Goal: Task Accomplishment & Management: Manage account settings

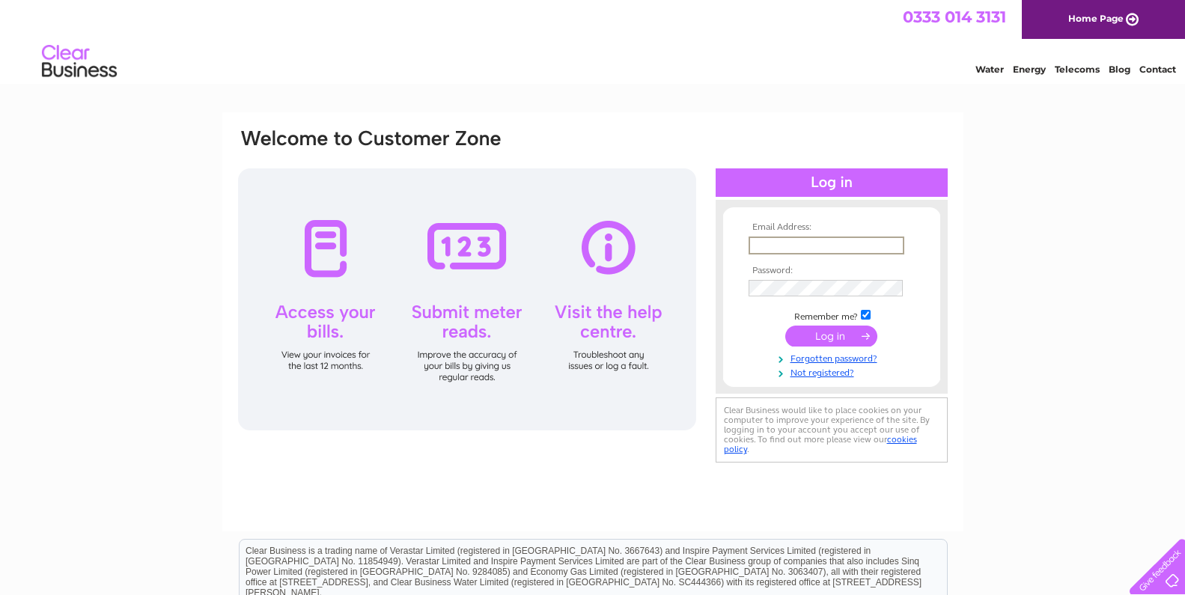
click at [785, 243] on input "text" at bounding box center [827, 246] width 156 height 18
type input "trevor@jtcdesign.co.uk"
click at [840, 338] on input "submit" at bounding box center [832, 334] width 92 height 21
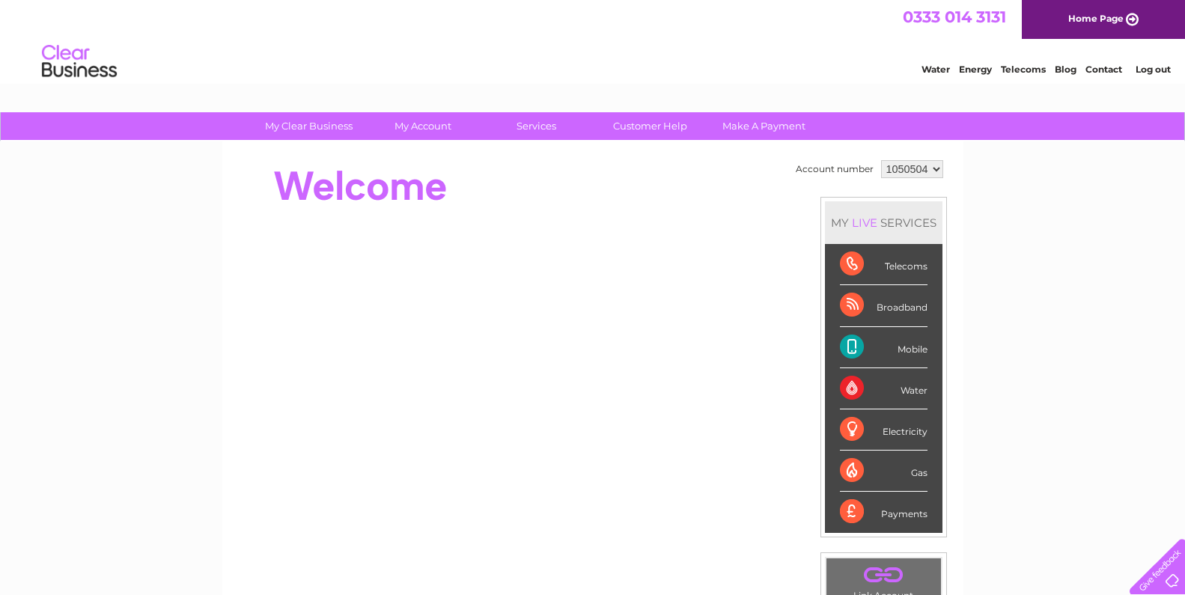
click at [877, 305] on div "Broadband" at bounding box center [884, 305] width 88 height 41
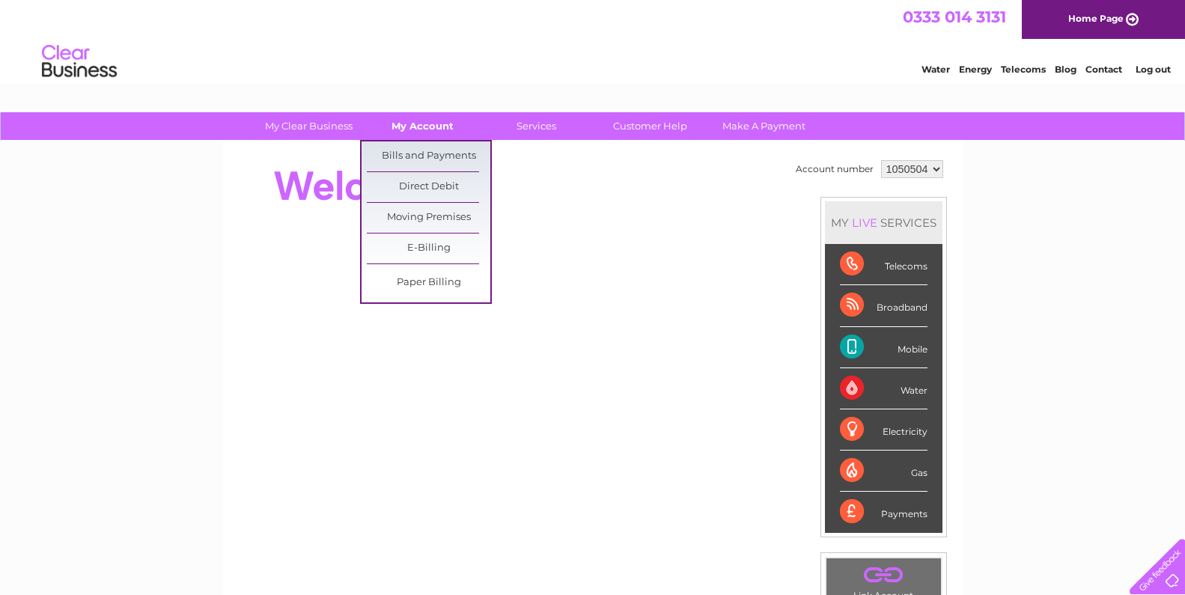
click at [404, 127] on link "My Account" at bounding box center [423, 126] width 124 height 28
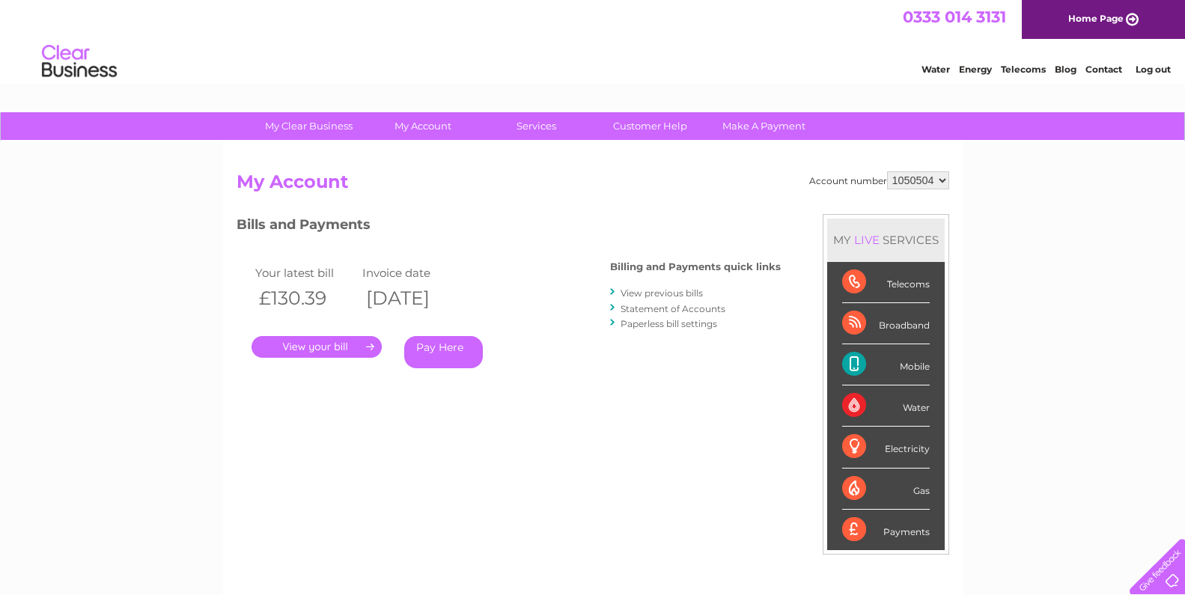
click at [663, 291] on link "View previous bills" at bounding box center [662, 293] width 82 height 11
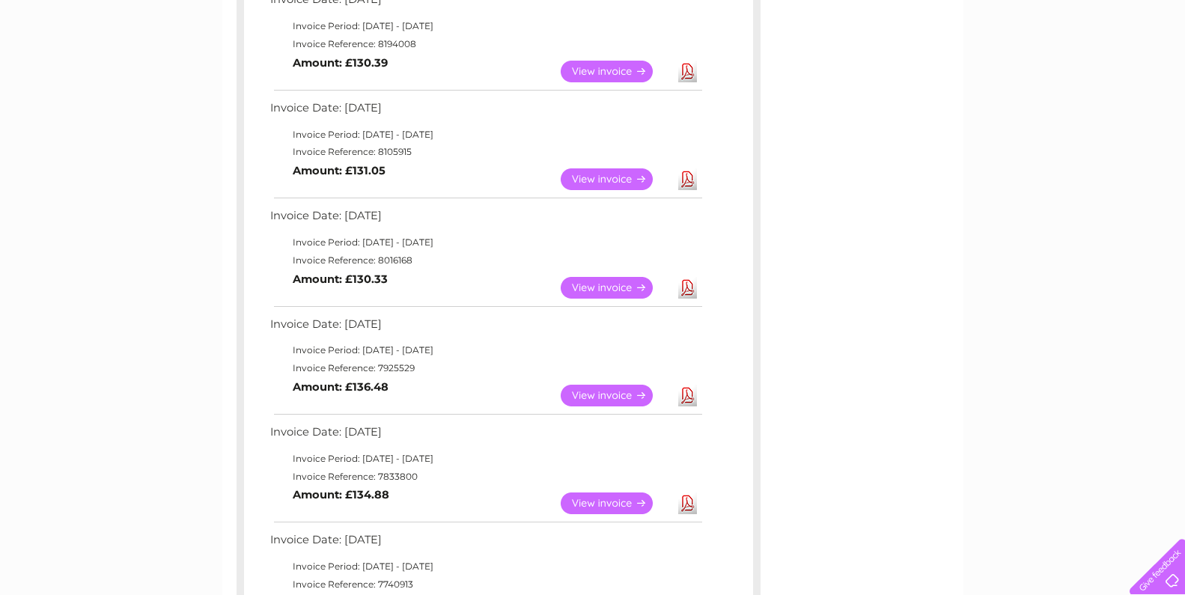
scroll to position [300, 0]
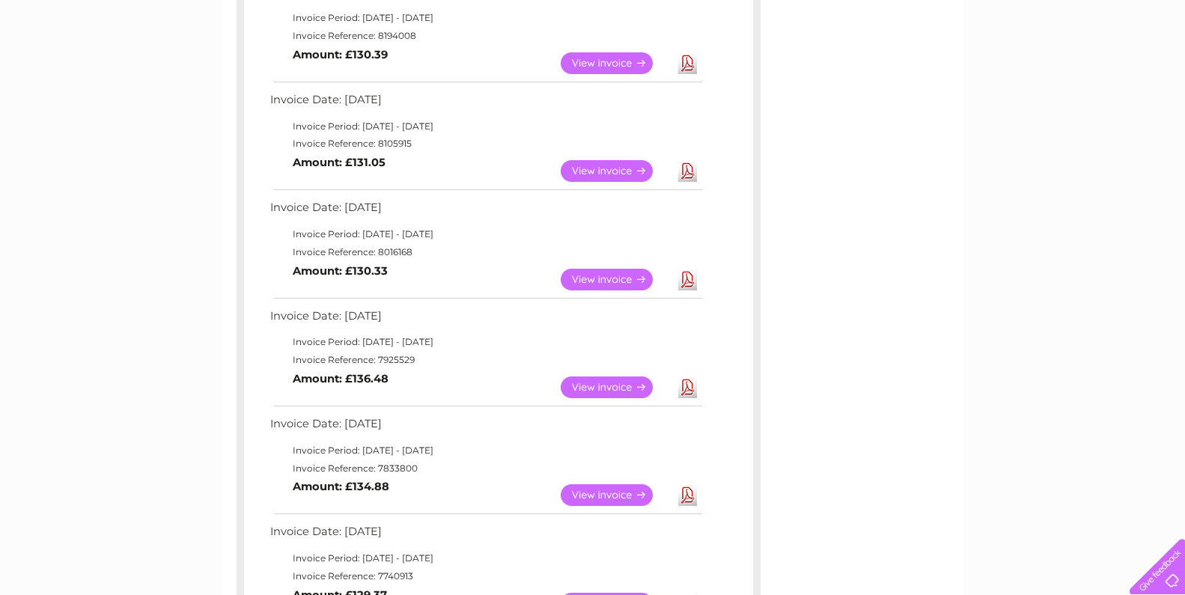
click at [582, 385] on link "View" at bounding box center [616, 388] width 110 height 22
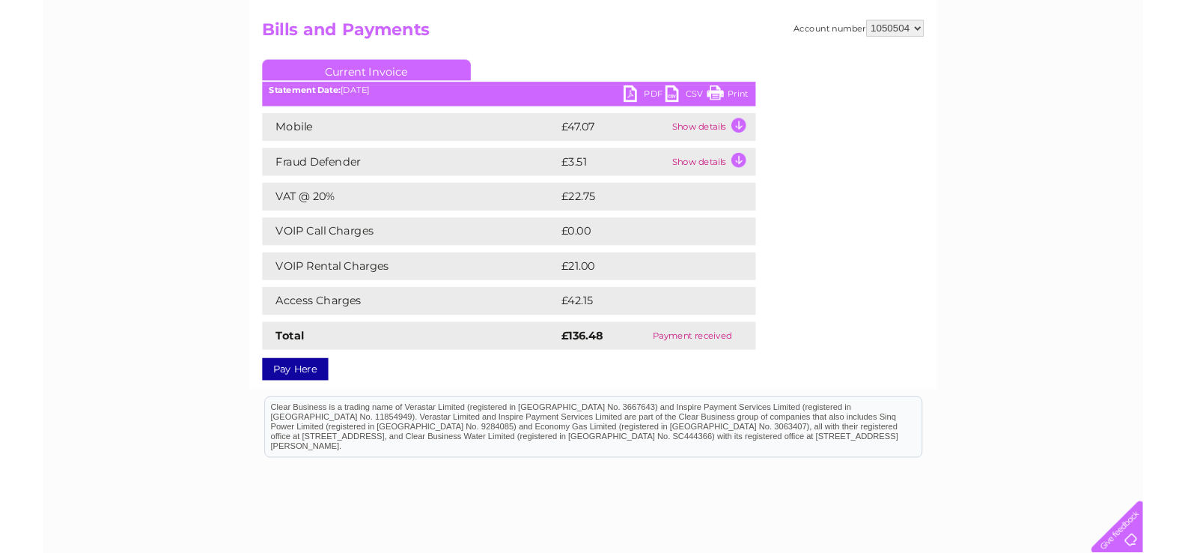
scroll to position [75, 0]
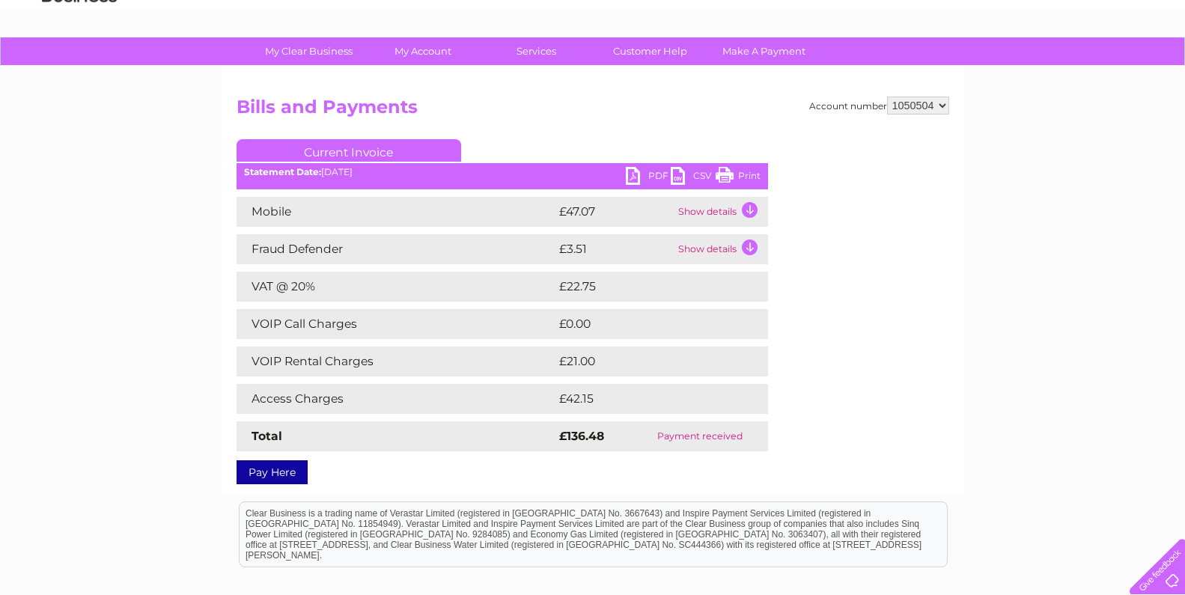
click at [656, 174] on link "PDF" at bounding box center [648, 178] width 45 height 22
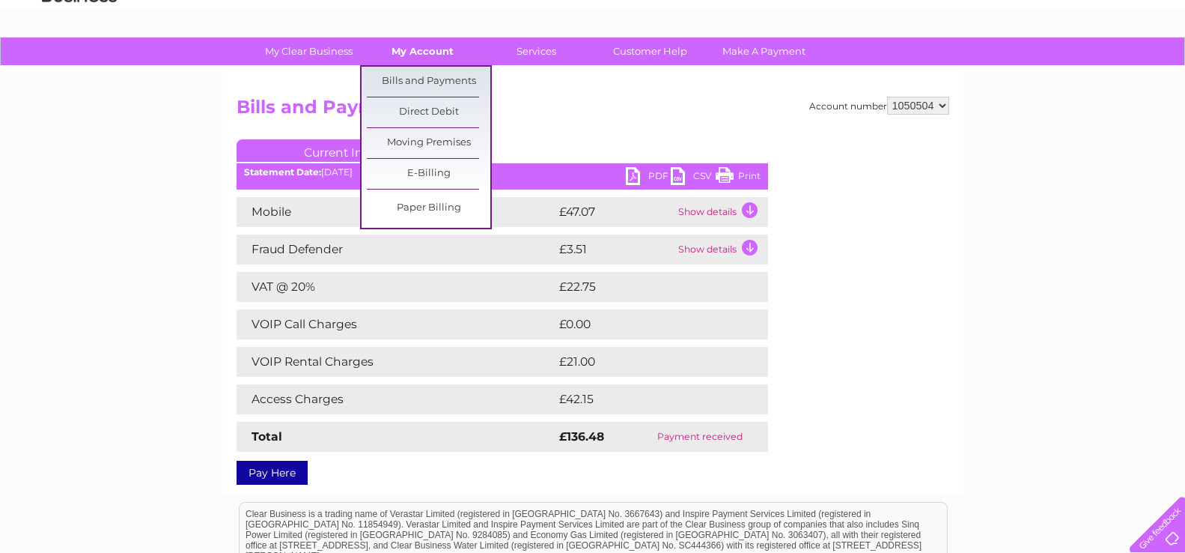
click at [419, 52] on link "My Account" at bounding box center [423, 51] width 124 height 28
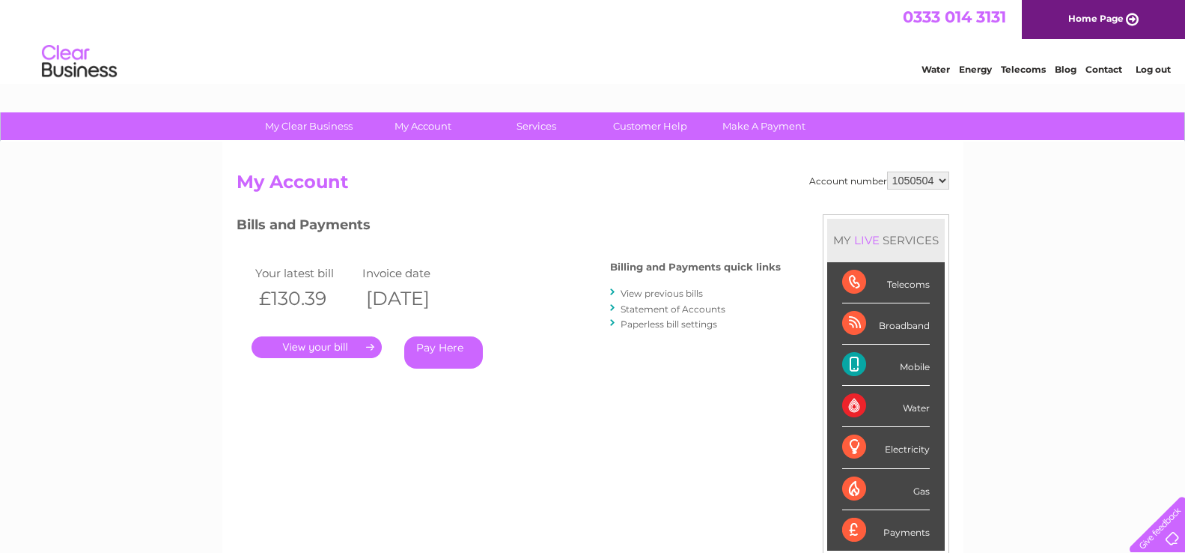
click at [661, 290] on link "View previous bills" at bounding box center [662, 293] width 82 height 11
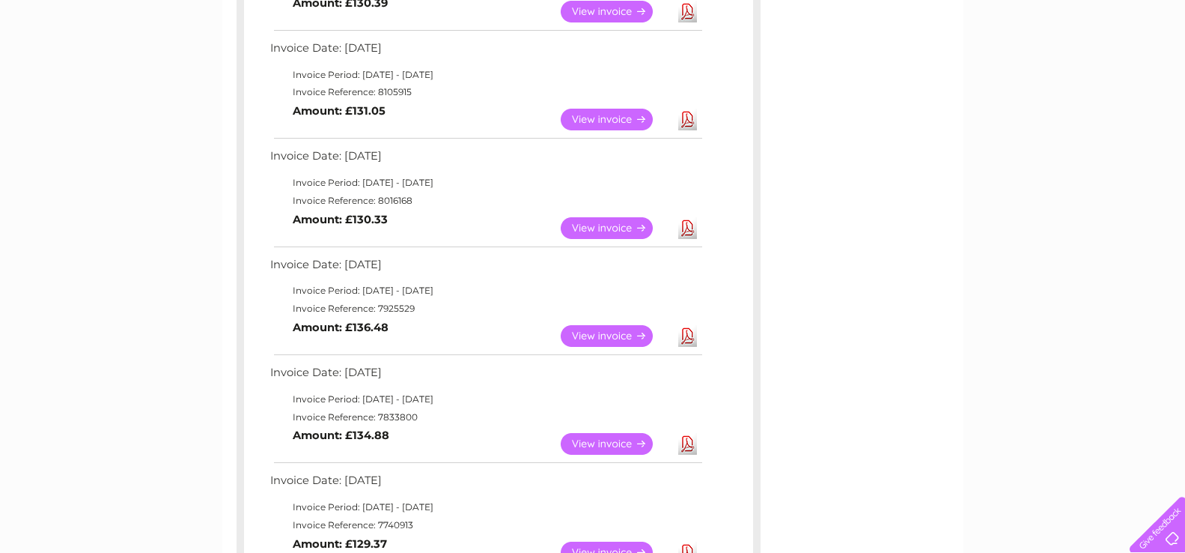
scroll to position [374, 0]
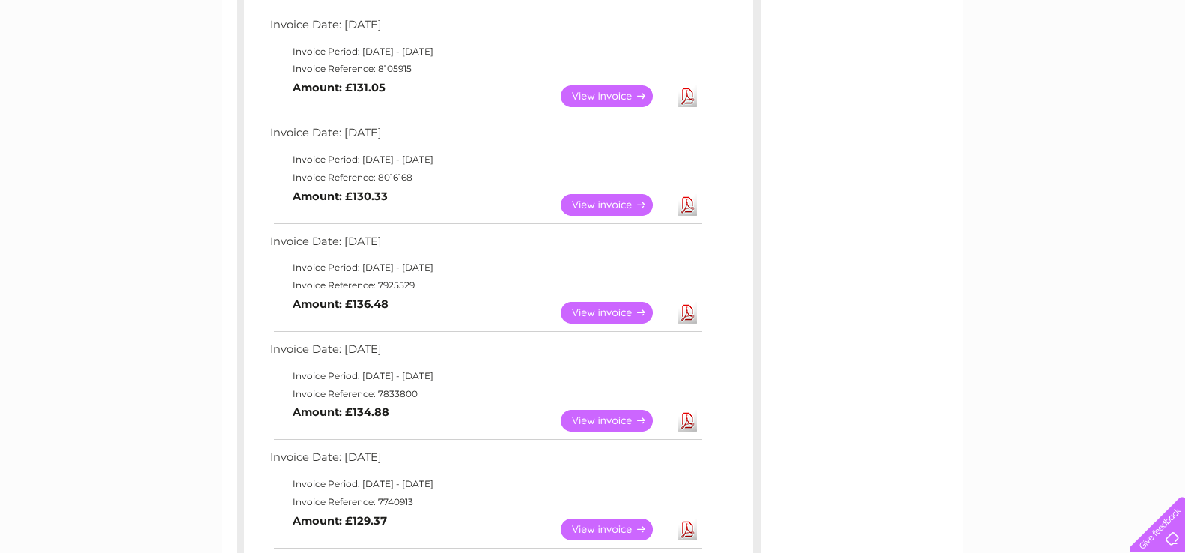
click at [604, 204] on link "View" at bounding box center [616, 205] width 110 height 22
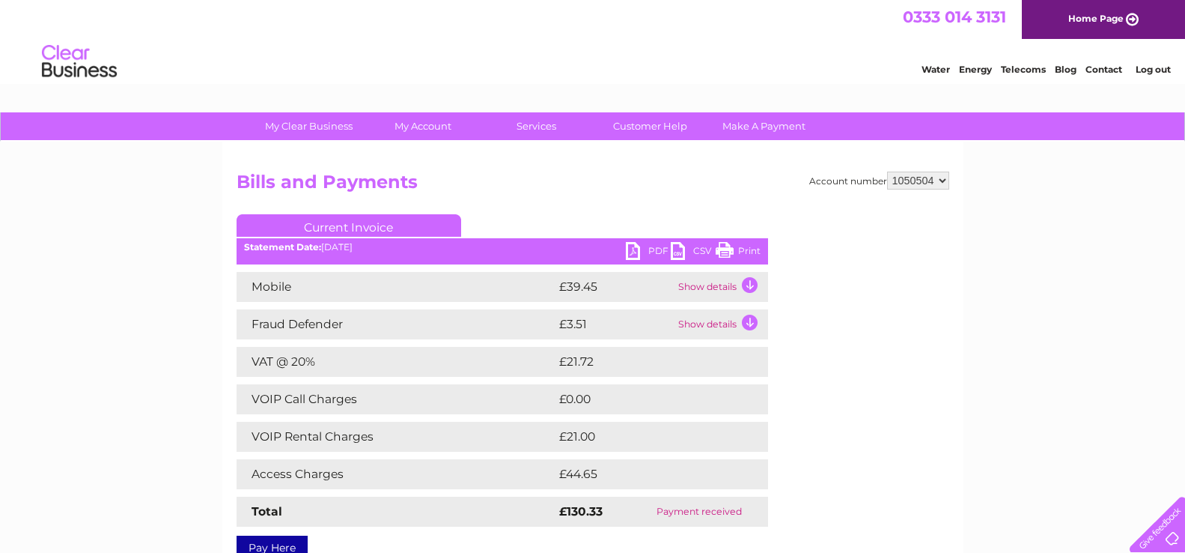
click at [630, 251] on link "PDF" at bounding box center [648, 253] width 45 height 22
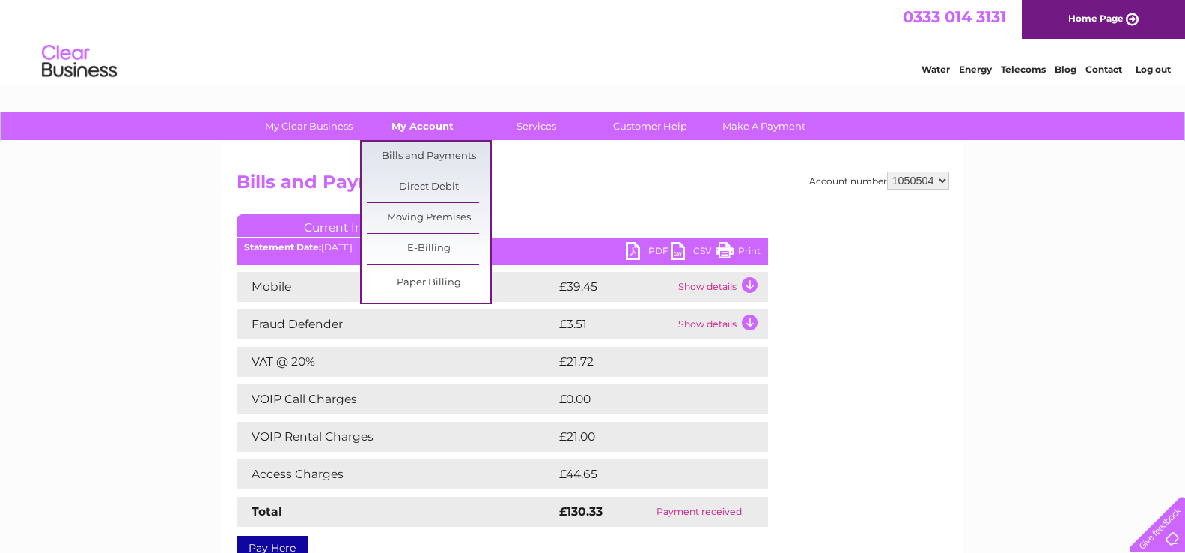
click at [393, 119] on link "My Account" at bounding box center [423, 126] width 124 height 28
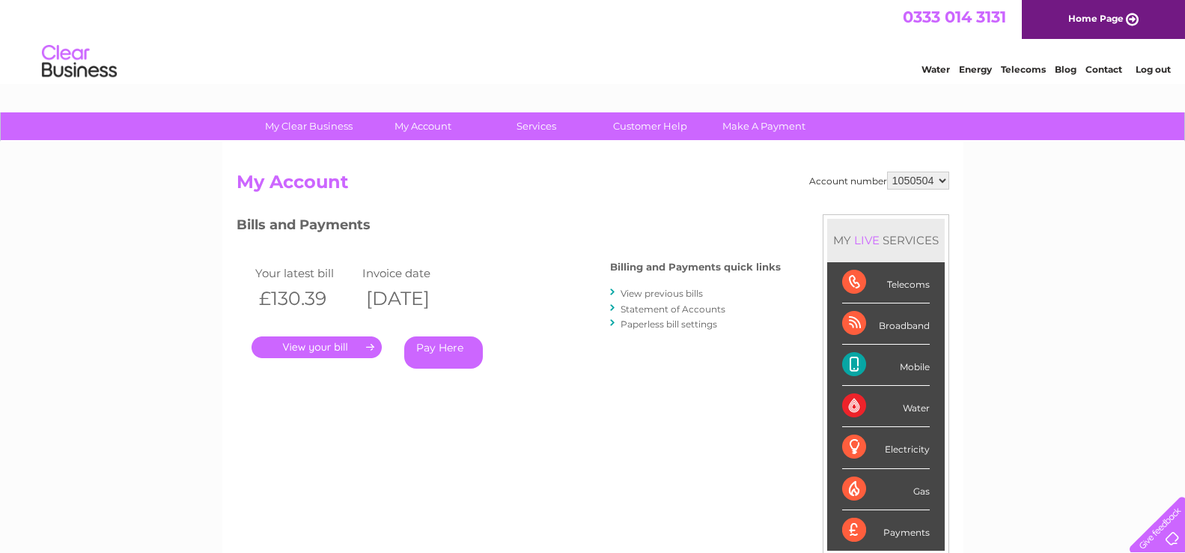
click at [649, 294] on link "View previous bills" at bounding box center [662, 293] width 82 height 11
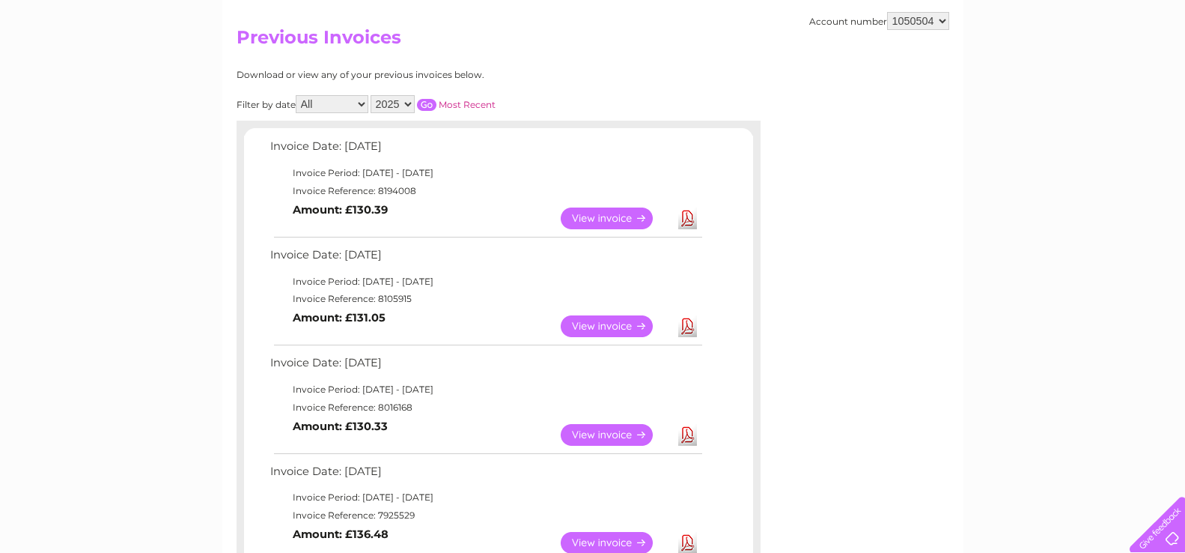
scroll to position [150, 0]
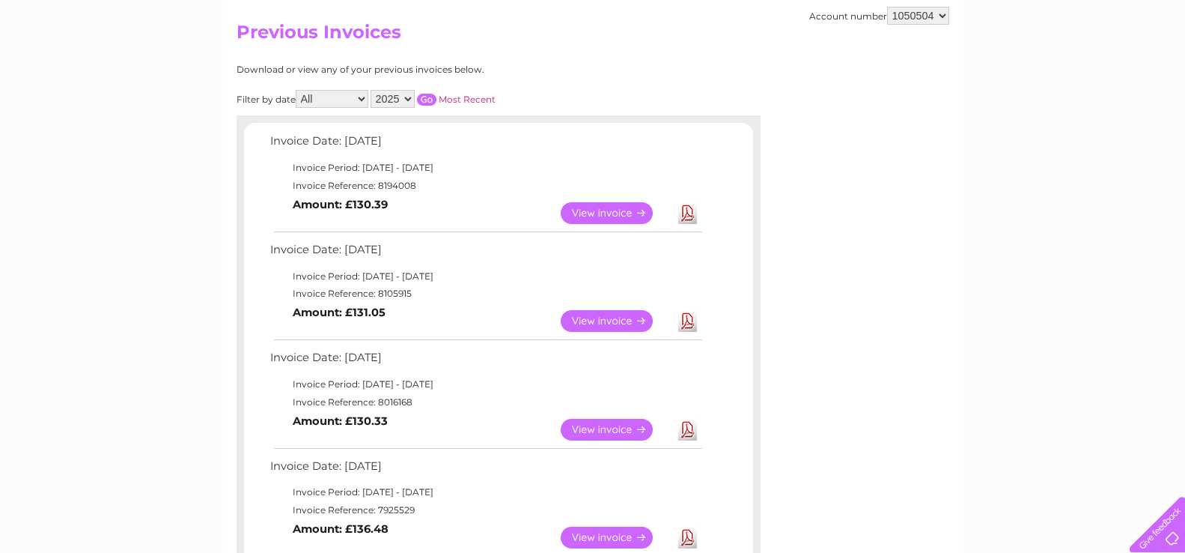
click at [599, 321] on link "View" at bounding box center [616, 321] width 110 height 22
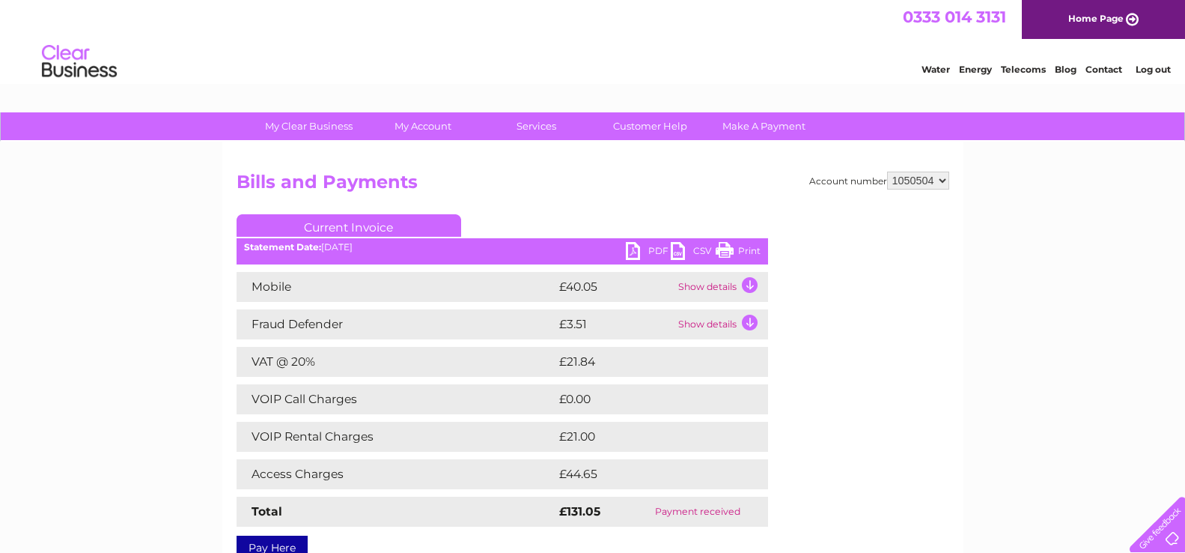
click at [640, 249] on link "PDF" at bounding box center [648, 253] width 45 height 22
